Goal: Task Accomplishment & Management: Use online tool/utility

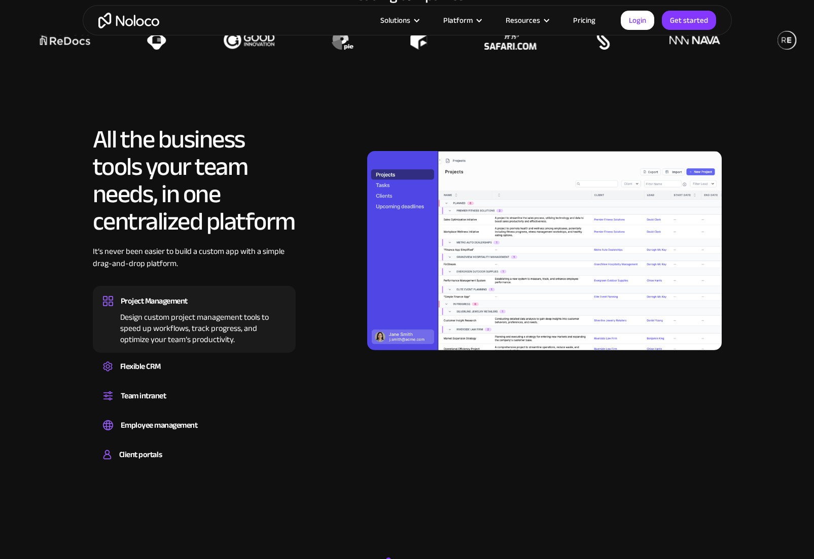
scroll to position [850, 0]
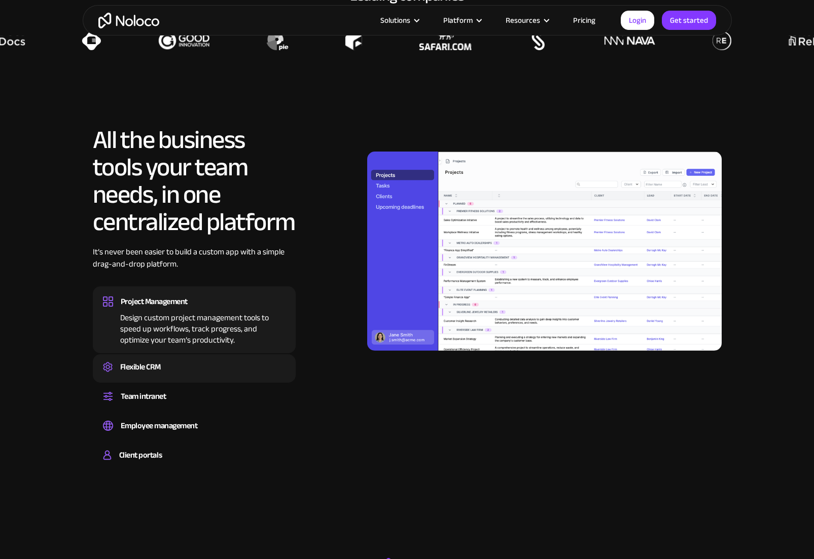
click at [141, 370] on div "Flexible CRM" at bounding box center [140, 367] width 41 height 15
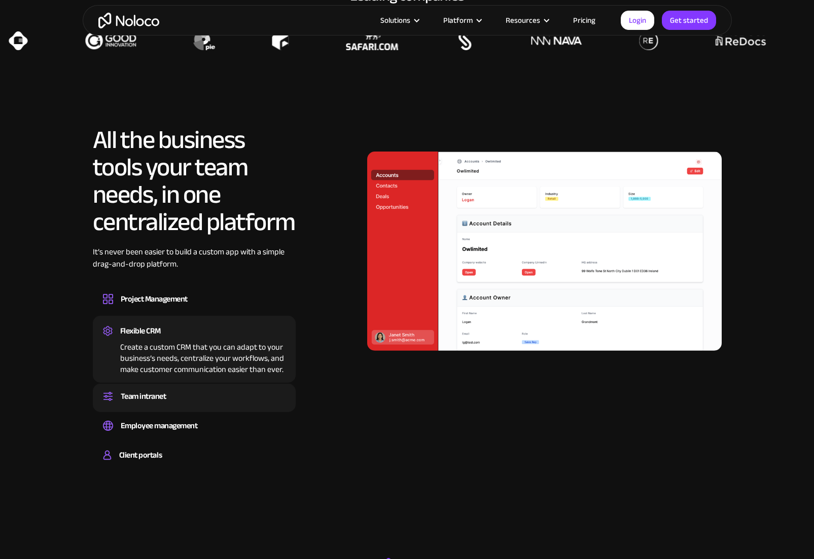
click at [143, 395] on div "Team intranet" at bounding box center [144, 396] width 46 height 15
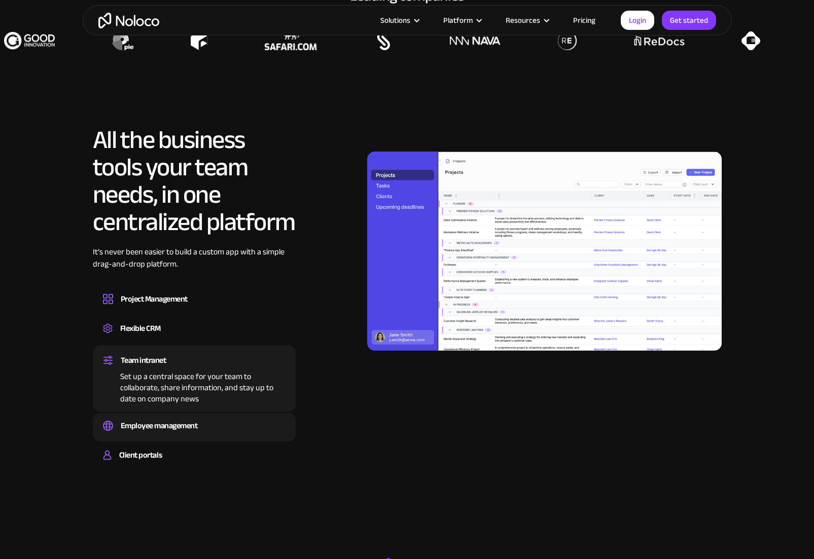
click at [147, 427] on div "Employee management" at bounding box center [159, 425] width 77 height 15
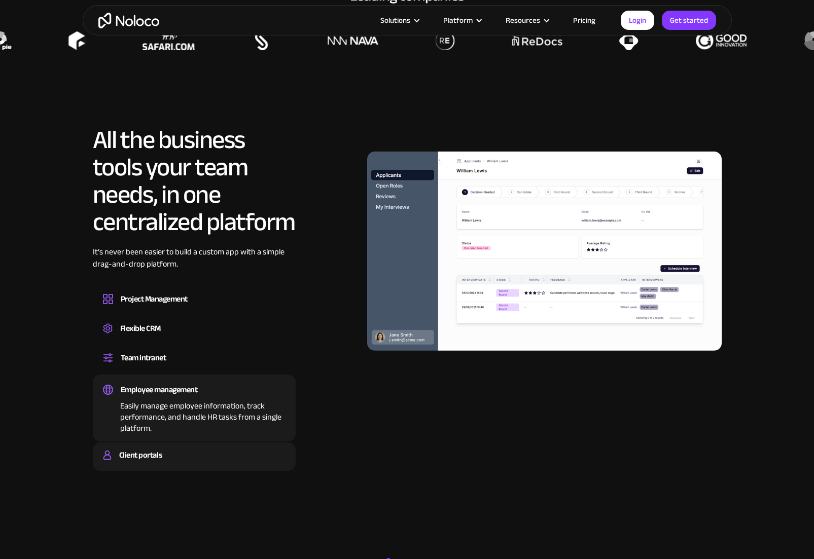
click at [151, 457] on div "Client portals" at bounding box center [140, 455] width 43 height 15
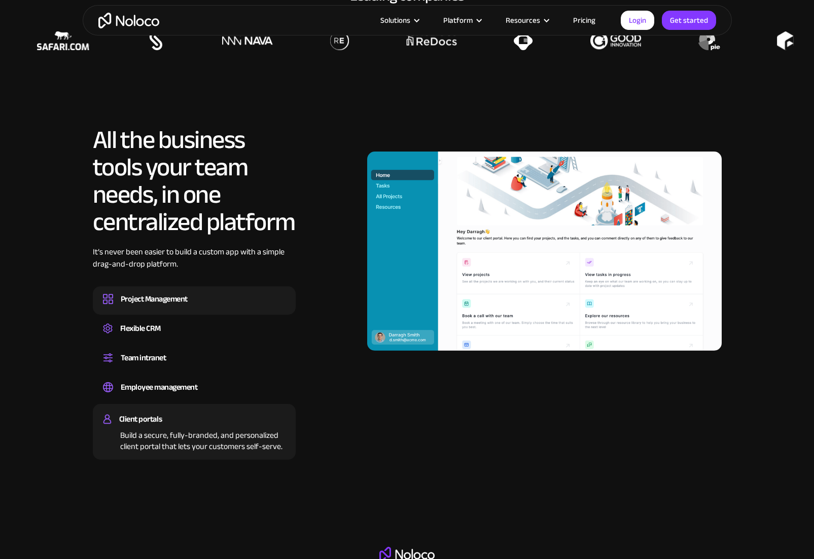
click at [149, 304] on div "Project Management" at bounding box center [154, 299] width 67 height 15
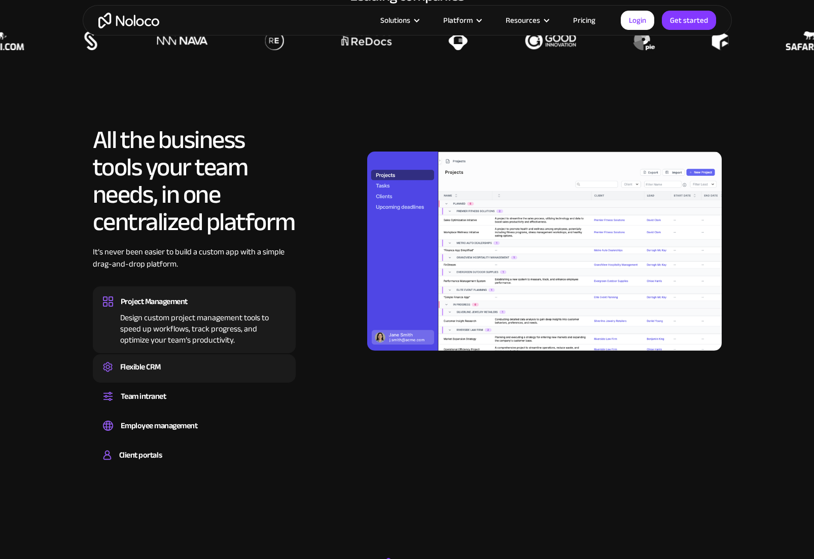
click at [138, 358] on div "Flexible CRM Create a custom CRM that you can adapt to your business’s needs, c…" at bounding box center [194, 368] width 203 height 28
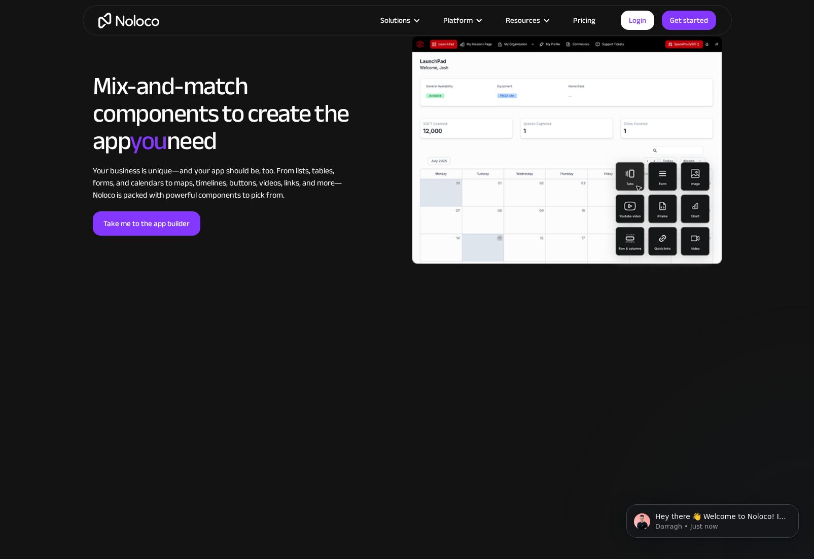
scroll to position [2139, 0]
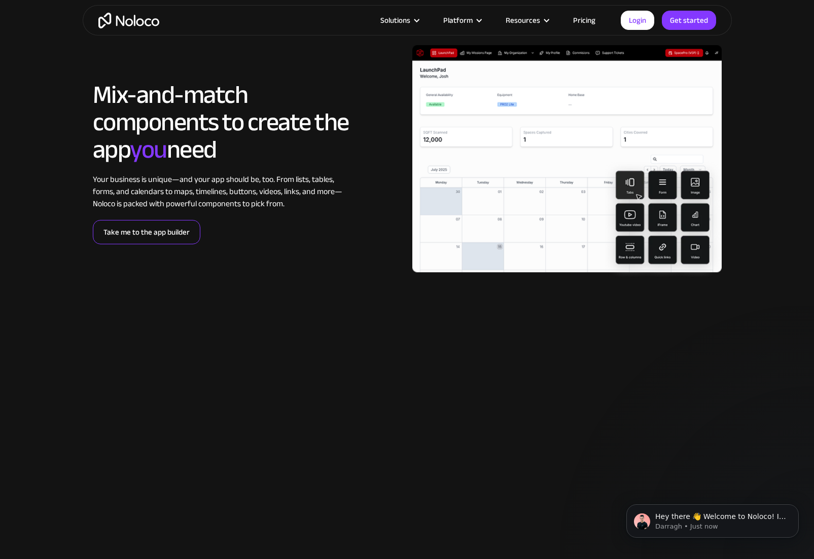
click at [177, 237] on link "Take me to the app builder" at bounding box center [146, 232] width 107 height 24
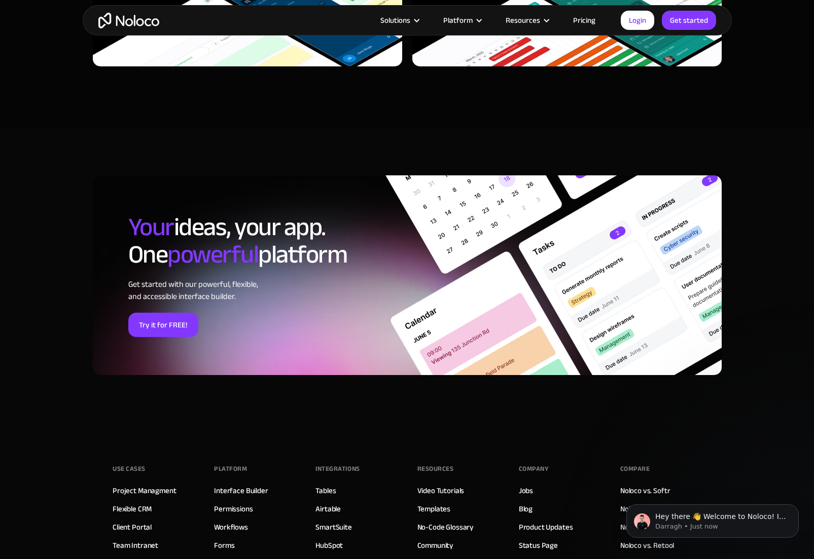
scroll to position [3444, 0]
